Goal: Find specific page/section: Find specific page/section

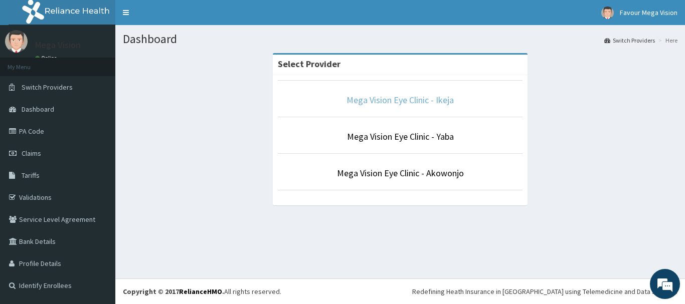
click at [364, 102] on link "Mega Vision Eye Clinic - Ikeja" at bounding box center [399, 100] width 107 height 12
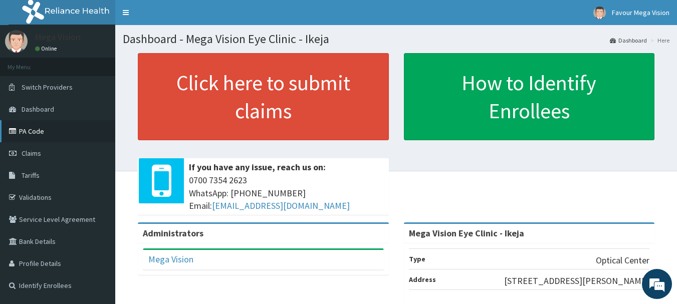
click at [35, 134] on link "PA Code" at bounding box center [57, 131] width 115 height 22
